Goal: Task Accomplishment & Management: Manage account settings

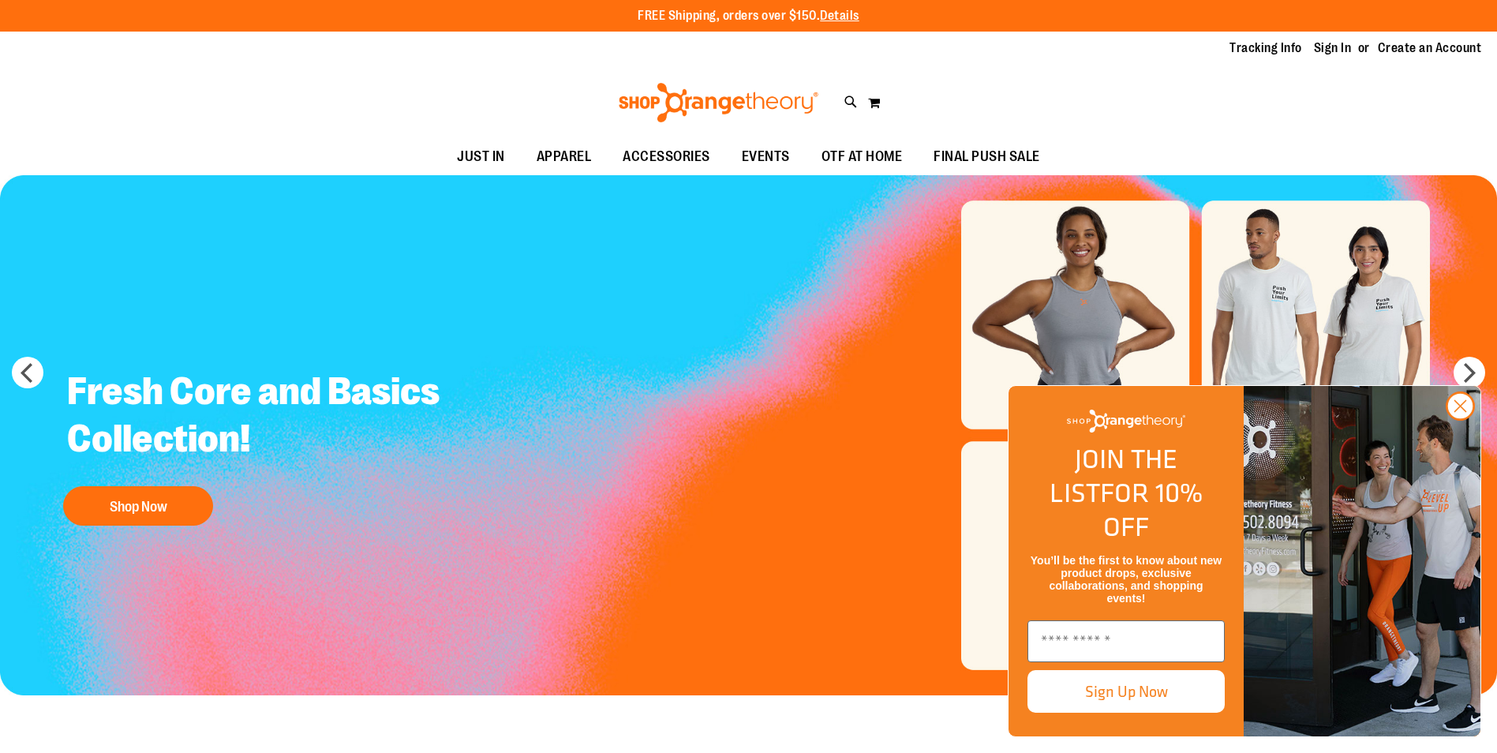
click at [1463, 456] on img "FLYOUT Form" at bounding box center [1361, 561] width 237 height 350
click at [1462, 419] on circle "Close dialog" at bounding box center [1460, 406] width 26 height 26
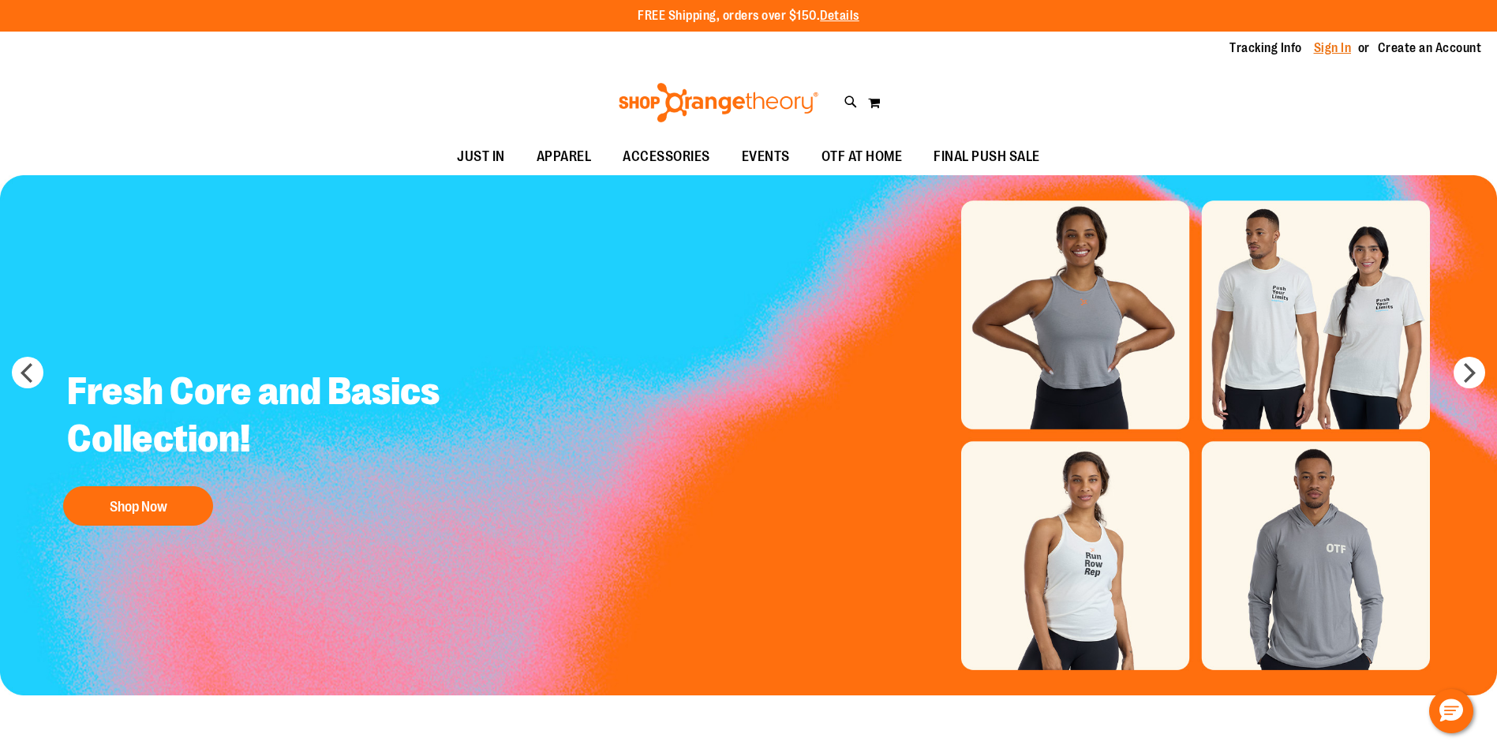
click at [1326, 47] on link "Sign In" at bounding box center [1333, 47] width 38 height 17
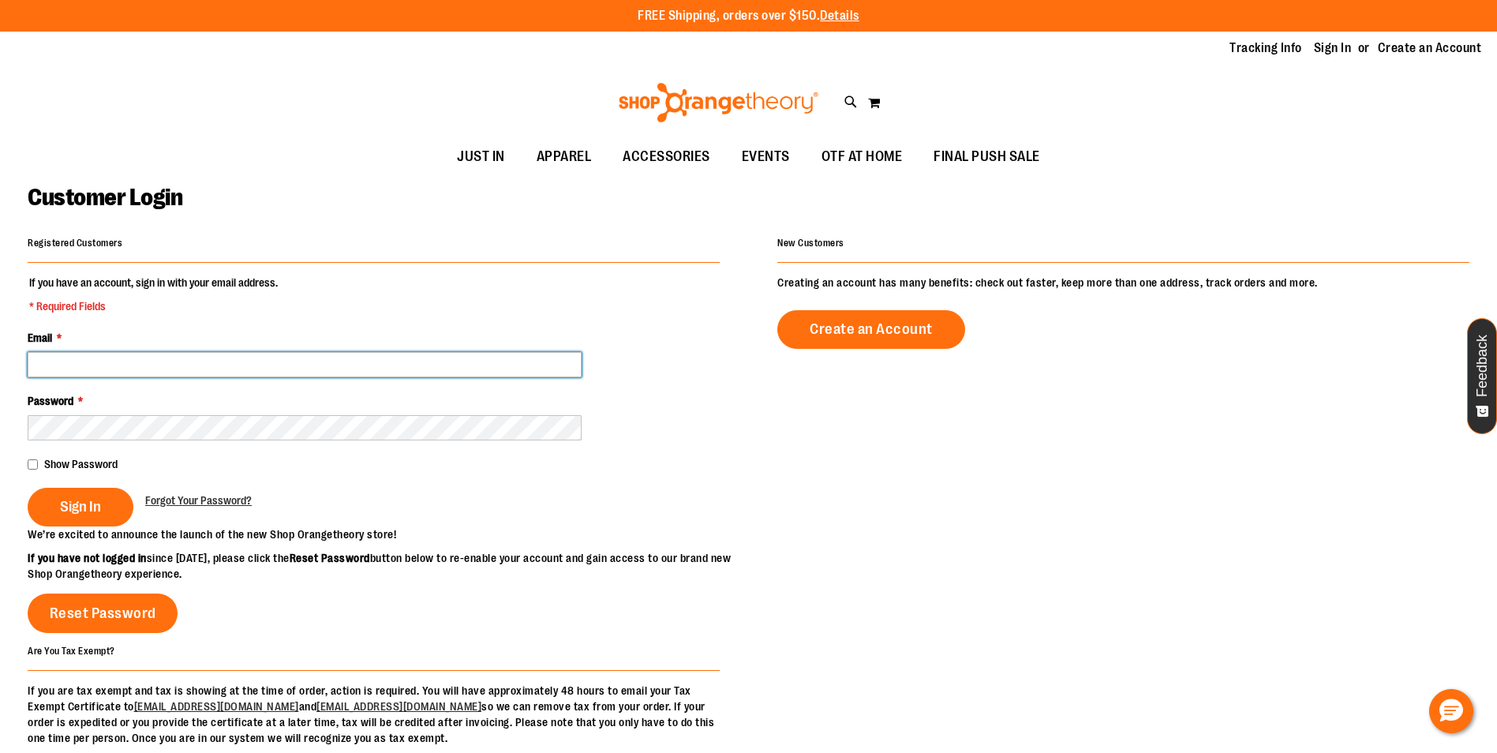
click at [100, 363] on input "Email *" at bounding box center [305, 364] width 554 height 25
type input "**********"
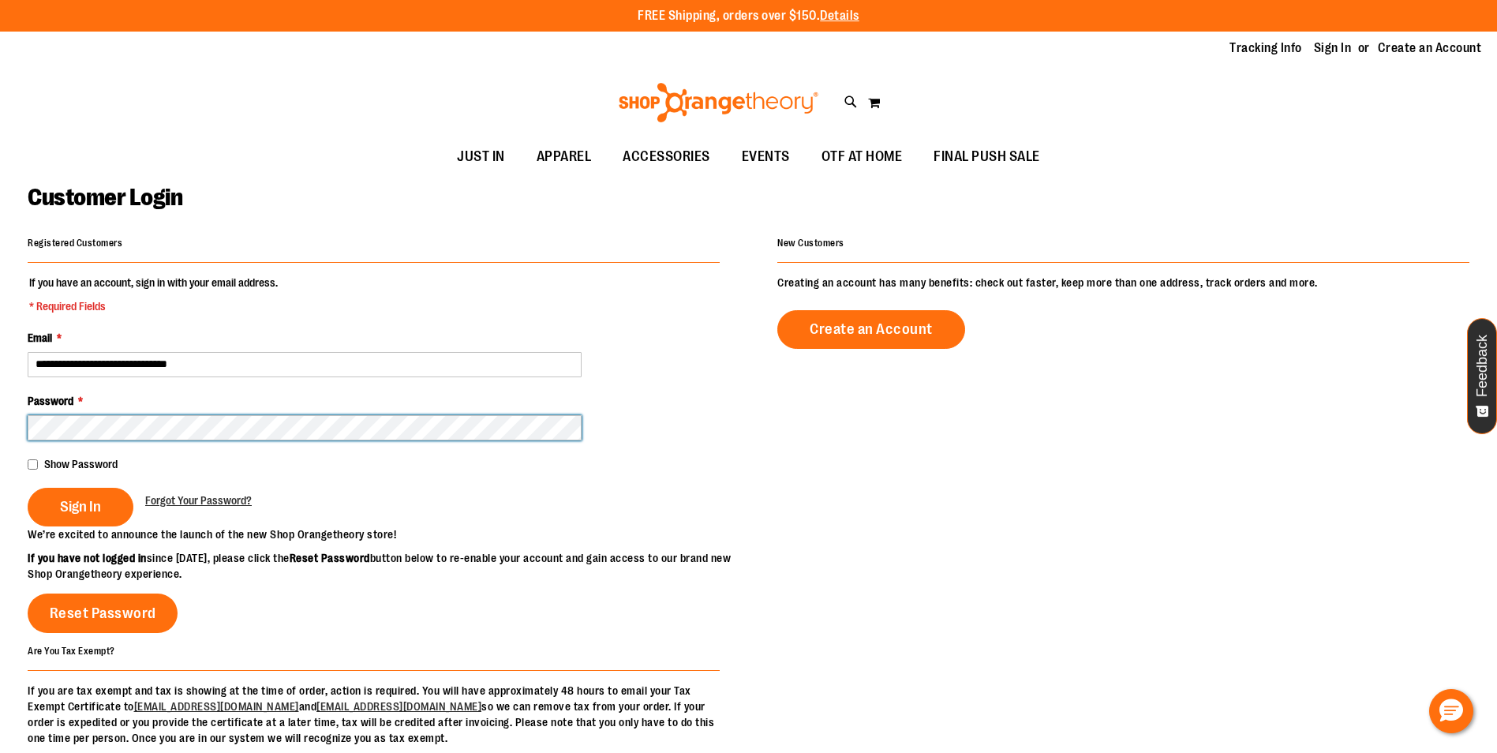
click at [28, 488] on button "Sign In" at bounding box center [81, 507] width 106 height 39
